Goal: Go to known website: Go to known website

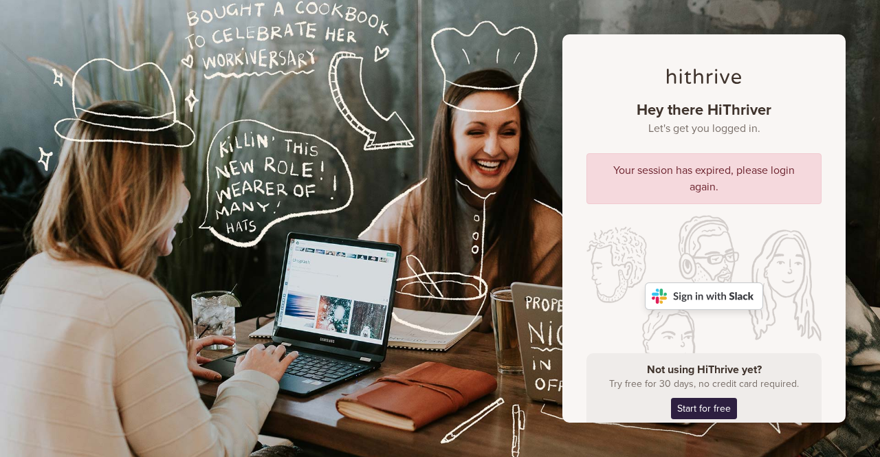
click at [713, 290] on img at bounding box center [704, 295] width 118 height 27
